Goal: Navigation & Orientation: Understand site structure

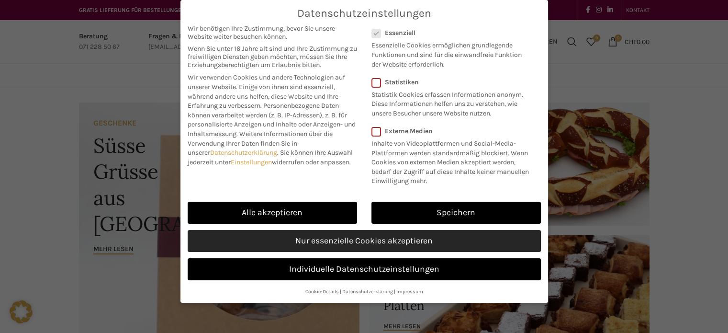
click at [357, 237] on link "Nur essenzielle Cookies akzeptieren" at bounding box center [364, 241] width 353 height 22
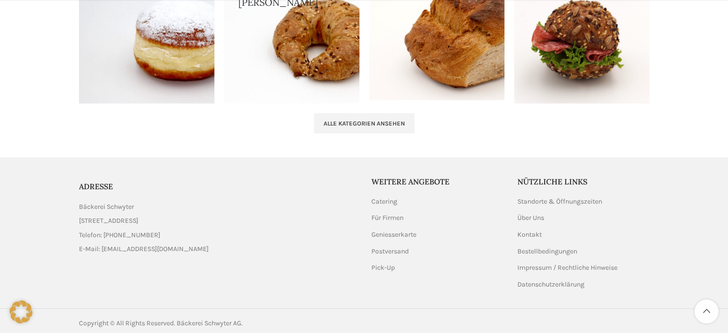
scroll to position [1070, 0]
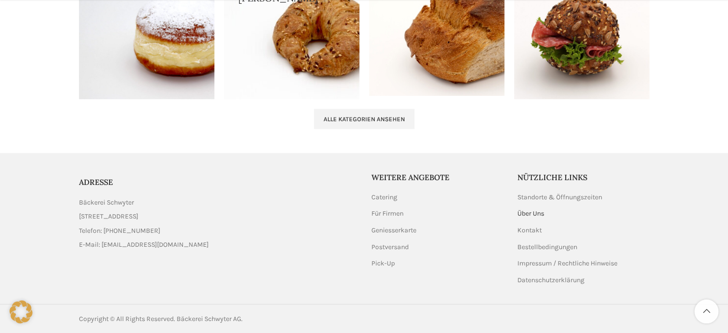
click at [528, 211] on link "Über Uns" at bounding box center [531, 214] width 28 height 10
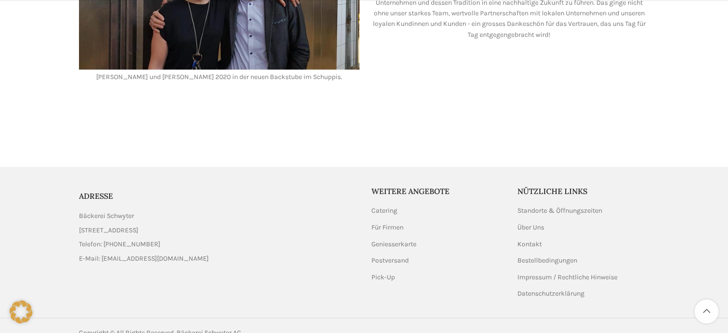
scroll to position [954, 0]
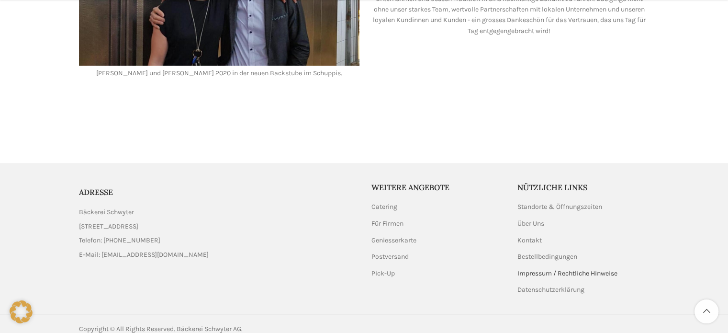
click at [525, 268] on link "Impressum / Rechtliche Hinweise" at bounding box center [567, 273] width 101 height 10
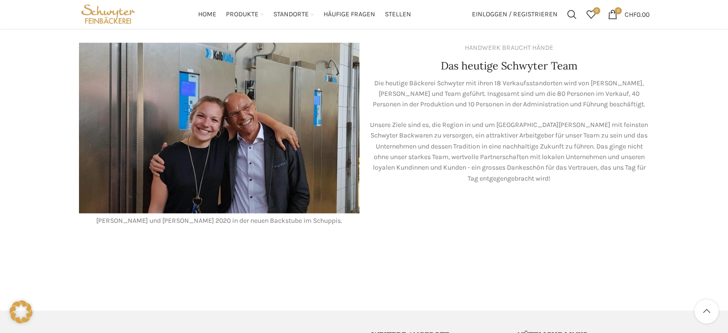
scroll to position [794, 0]
